Goal: Information Seeking & Learning: Learn about a topic

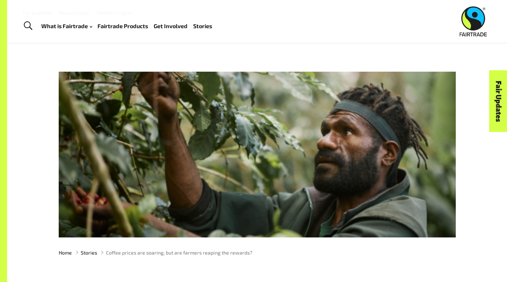
click at [410, 32] on div "Menu For business Media Centre Partners Log In What is Fairtrade How Fairtrade …" at bounding box center [253, 21] width 507 height 43
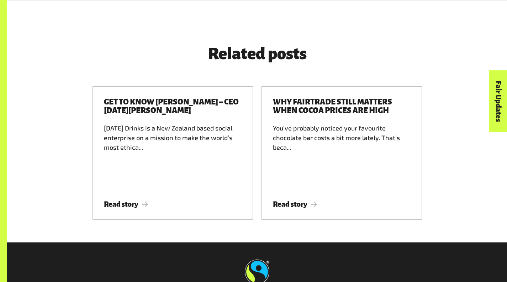
scroll to position [1102, 0]
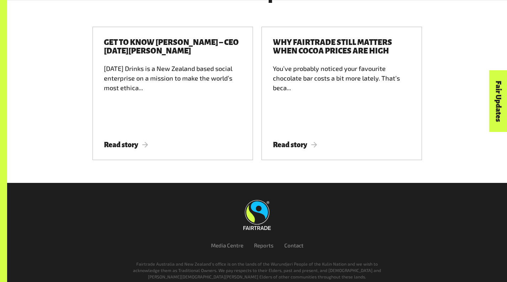
click at [379, 200] on link at bounding box center [257, 215] width 390 height 30
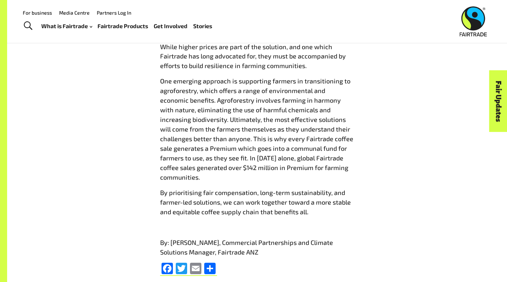
scroll to position [767, 0]
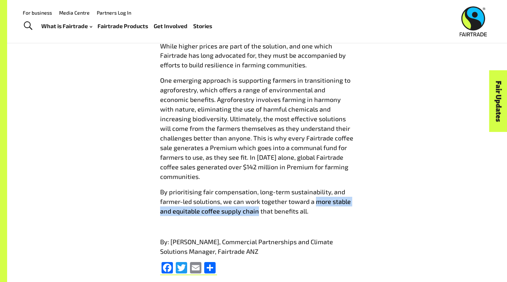
drag, startPoint x: 284, startPoint y: 181, endPoint x: 206, endPoint y: 190, distance: 78.5
click at [206, 190] on p "By prioritising fair compensation, long-term sustainability, and farmer-led sol…" at bounding box center [257, 201] width 194 height 29
copy p "more stable and equitable coffee supply chain"
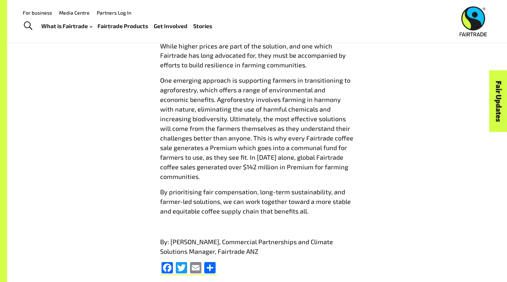
click at [160, 119] on p "One emerging approach is supporting farmers in transitioning to agroforestry, w…" at bounding box center [257, 128] width 194 height 106
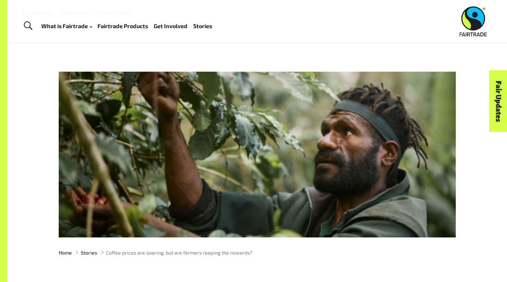
click at [476, 22] on img at bounding box center [473, 21] width 27 height 30
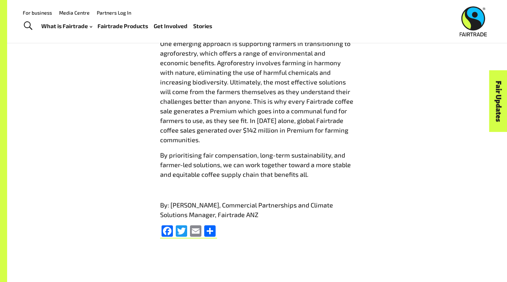
scroll to position [804, 0]
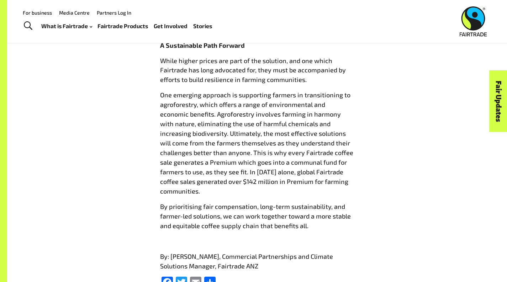
scroll to position [751, 0]
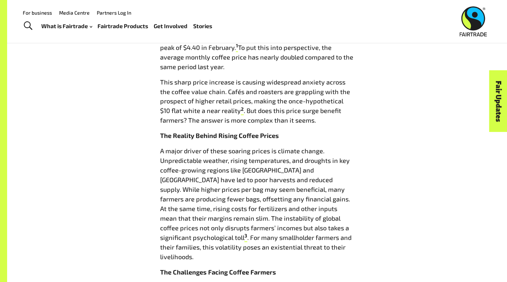
scroll to position [349, 0]
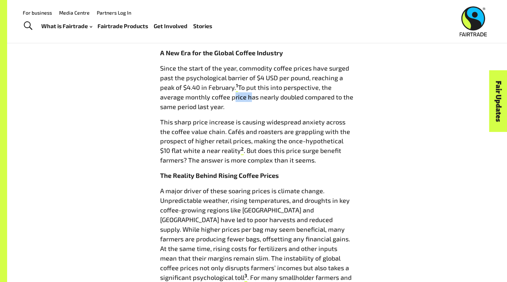
scroll to position [333, 0]
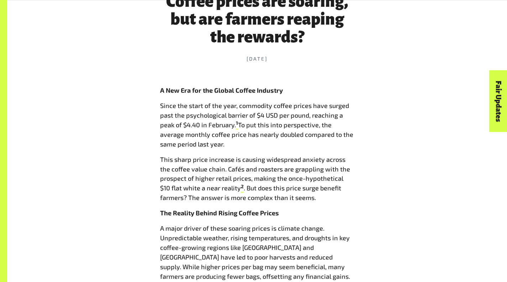
scroll to position [298, 0]
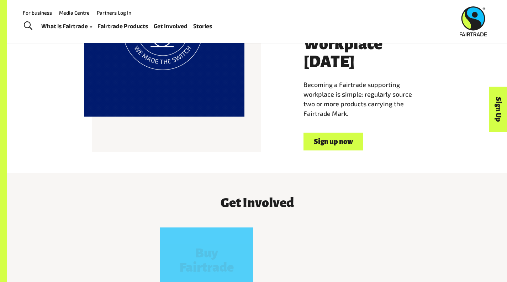
scroll to position [342, 0]
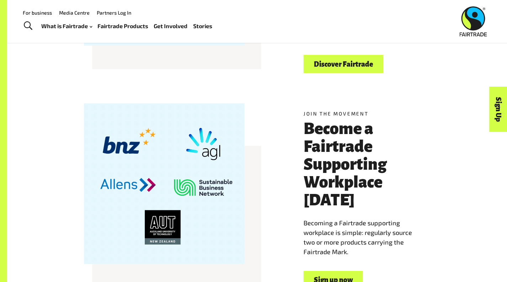
click at [346, 55] on link "Discover Fairtrade" at bounding box center [344, 64] width 80 height 18
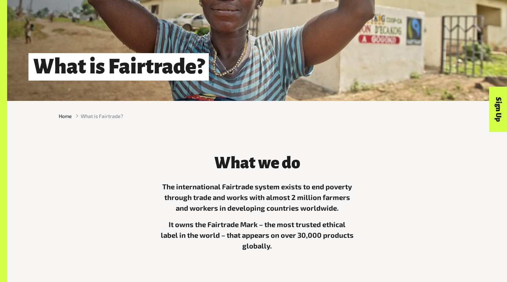
scroll to position [67, 0]
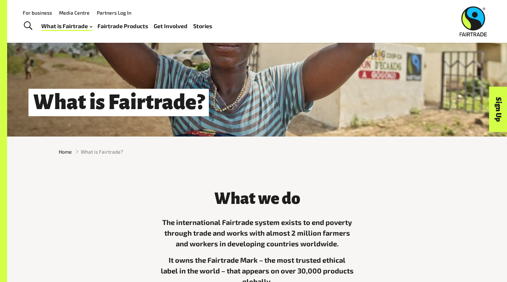
click at [328, 225] on p "The international Fairtrade system exists to end poverty through trade and work…" at bounding box center [257, 232] width 194 height 32
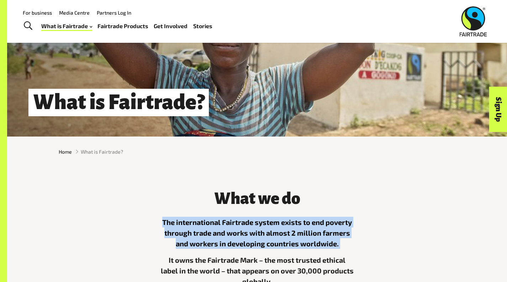
click at [328, 225] on p "The international Fairtrade system exists to end poverty through trade and work…" at bounding box center [257, 232] width 194 height 32
click at [317, 227] on p "The international Fairtrade system exists to end poverty through trade and work…" at bounding box center [257, 232] width 194 height 32
